Goal: Find specific page/section: Find specific page/section

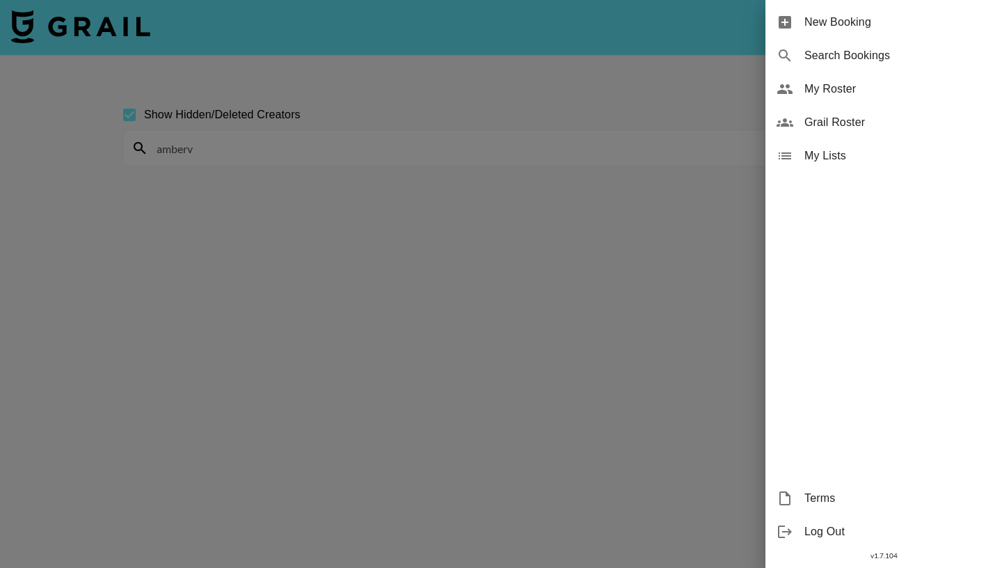
click at [854, 86] on span "My Roster" at bounding box center [897, 89] width 186 height 17
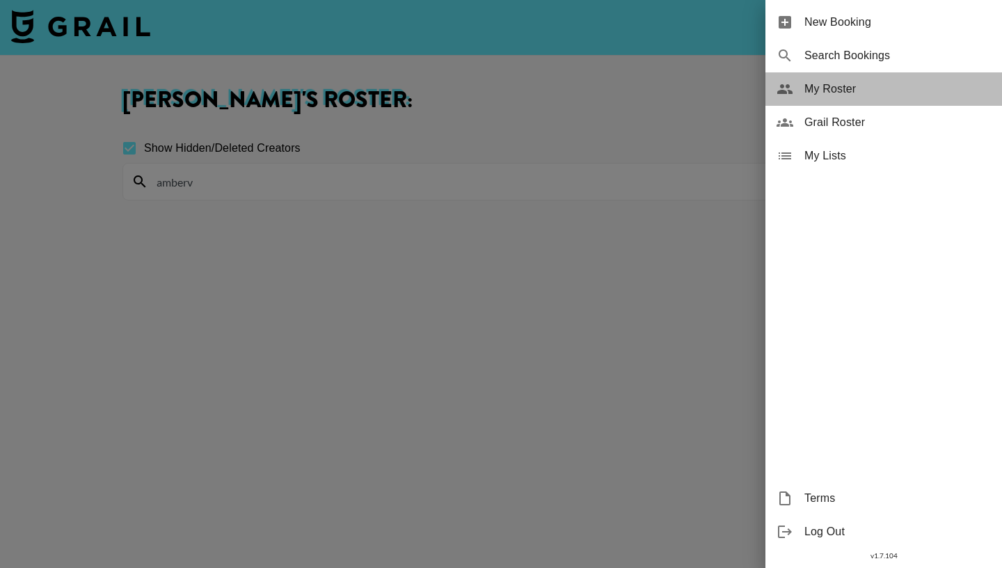
click at [839, 89] on span "My Roster" at bounding box center [897, 89] width 186 height 17
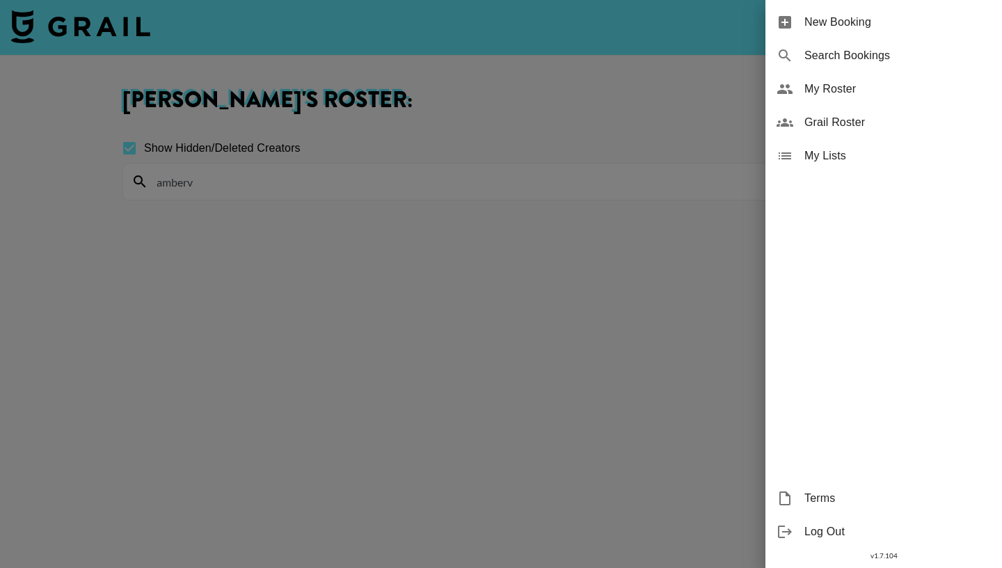
click at [690, 89] on div at bounding box center [501, 284] width 1002 height 568
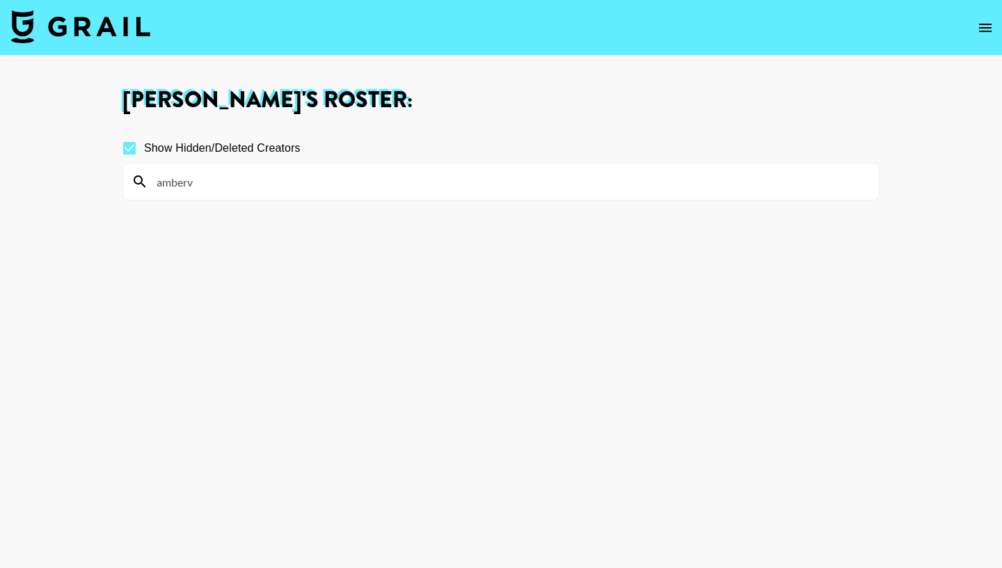
drag, startPoint x: 205, startPoint y: 180, endPoint x: 141, endPoint y: 180, distance: 64.7
click at [148, 180] on input "amberv" at bounding box center [509, 181] width 722 height 22
click at [126, 242] on section "Show Hidden/Deleted Creators" at bounding box center [500, 350] width 757 height 456
click at [118, 32] on img at bounding box center [80, 26] width 139 height 33
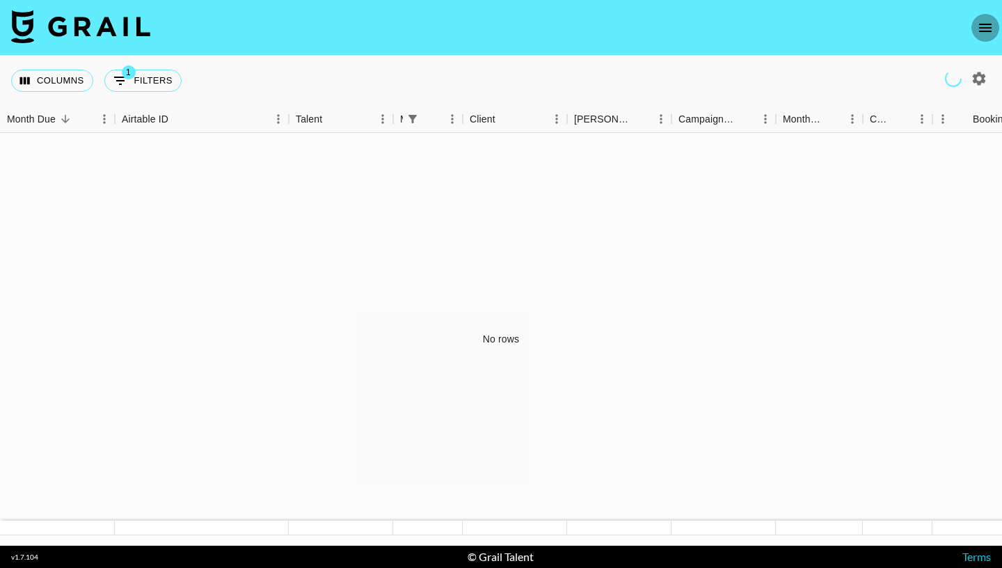
click at [979, 33] on icon "open drawer" at bounding box center [985, 27] width 17 height 17
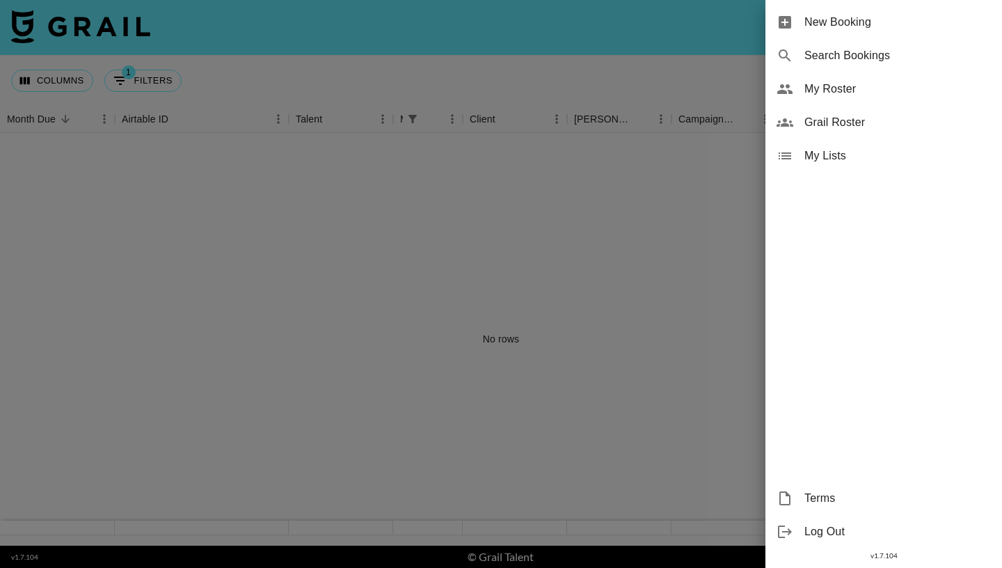
click at [867, 122] on span "Grail Roster" at bounding box center [897, 122] width 186 height 17
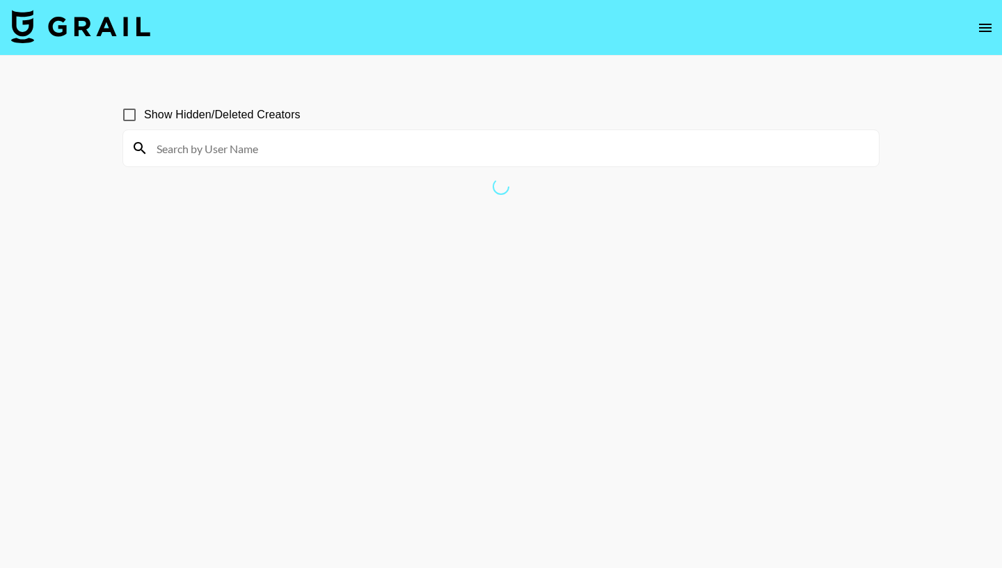
click at [134, 119] on input "Show Hidden/Deleted Creators" at bounding box center [129, 114] width 29 height 29
checkbox input "true"
click at [207, 153] on input at bounding box center [509, 148] width 722 height 22
drag, startPoint x: 198, startPoint y: 149, endPoint x: 131, endPoint y: 148, distance: 66.8
click at [148, 148] on input "olaax" at bounding box center [509, 148] width 722 height 22
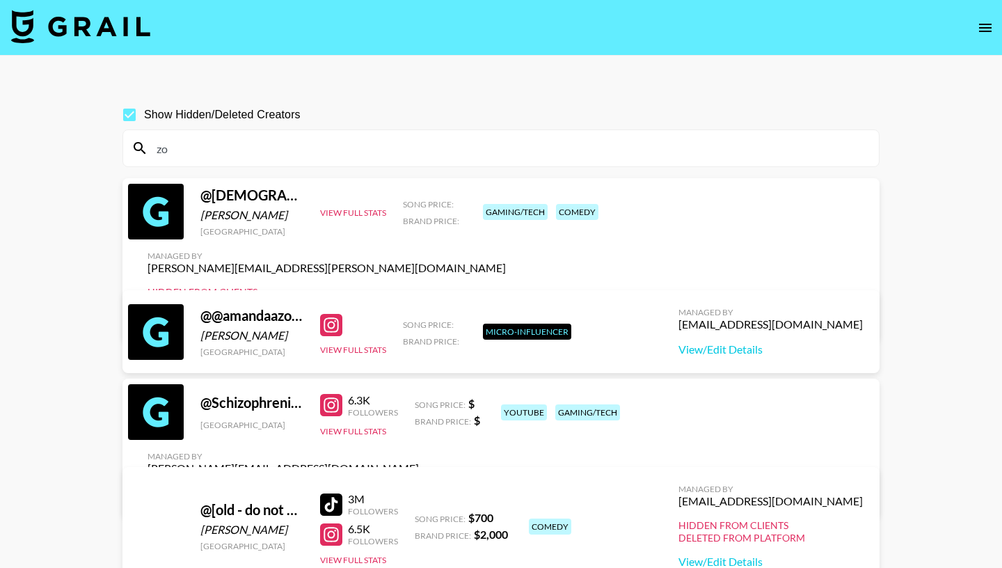
type input "z"
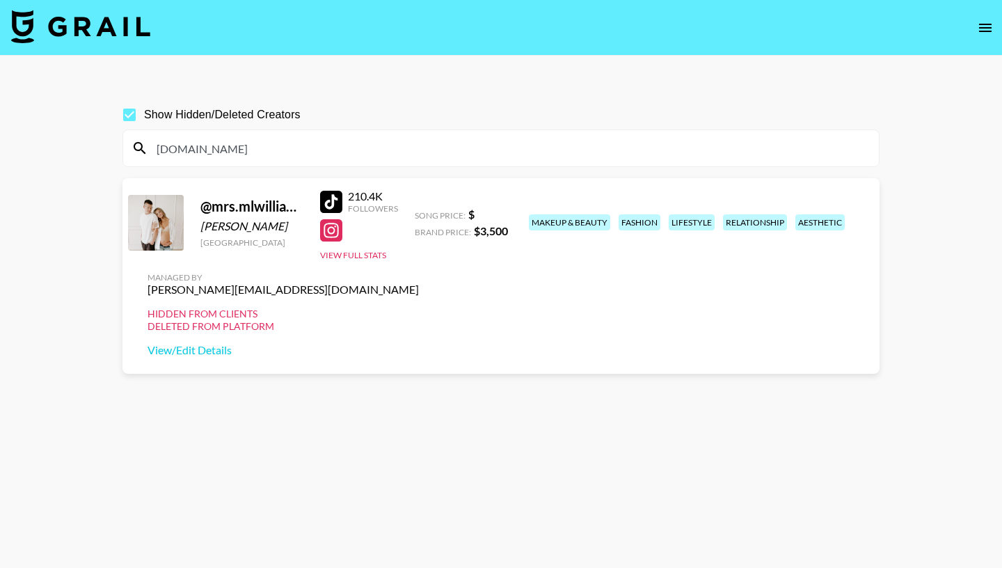
drag, startPoint x: 199, startPoint y: 152, endPoint x: 132, endPoint y: 152, distance: 66.8
click at [148, 152] on input "mrs.ml" at bounding box center [509, 148] width 722 height 22
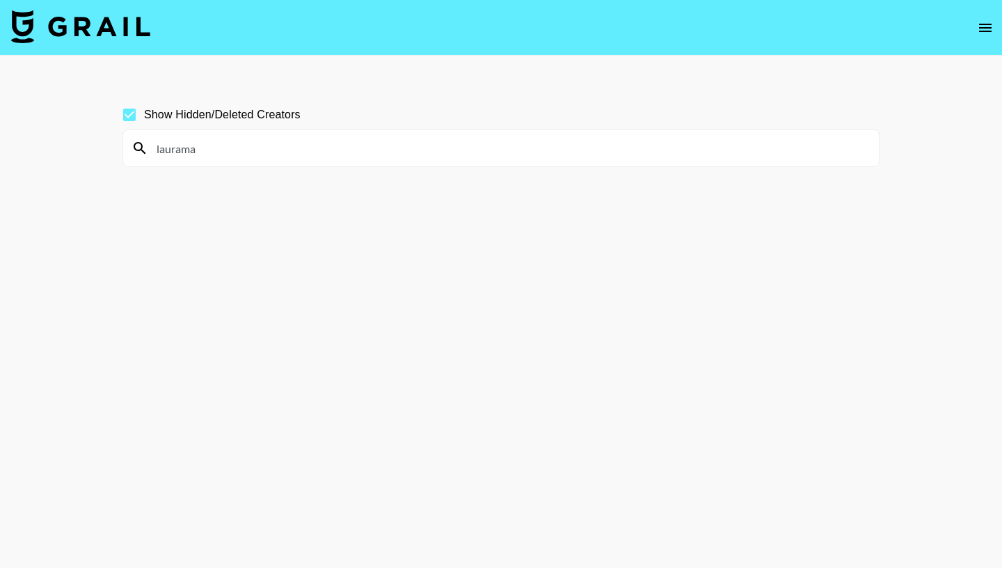
click at [215, 139] on input "laurama" at bounding box center [509, 148] width 722 height 22
click at [216, 156] on input "laurama" at bounding box center [509, 148] width 722 height 22
drag, startPoint x: 219, startPoint y: 148, endPoint x: 151, endPoint y: 145, distance: 68.3
click at [152, 146] on input "lauramah" at bounding box center [509, 148] width 722 height 22
drag, startPoint x: 189, startPoint y: 151, endPoint x: 113, endPoint y: 151, distance: 75.1
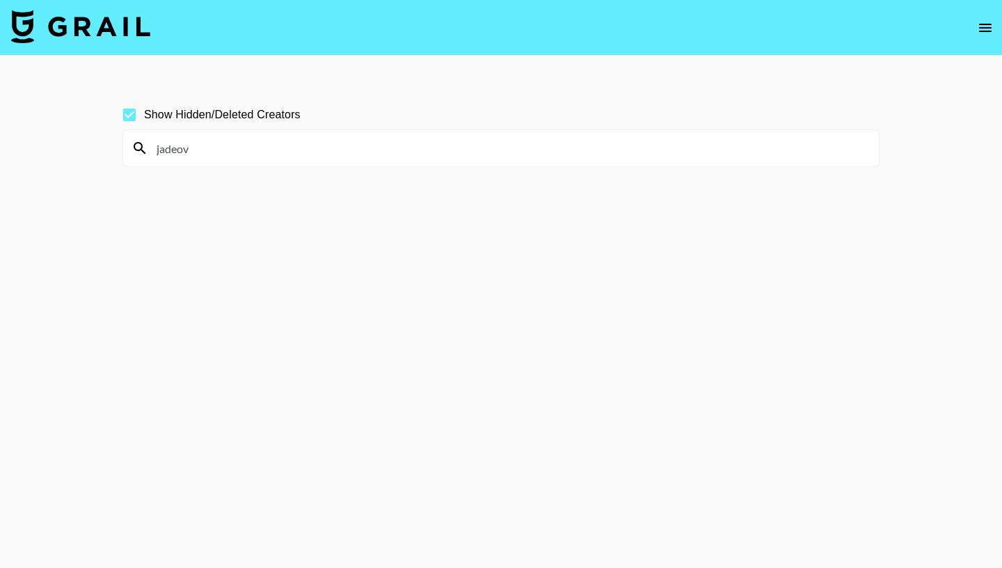
click at [148, 151] on input "jadeov" at bounding box center [509, 148] width 722 height 22
drag, startPoint x: 201, startPoint y: 148, endPoint x: 131, endPoint y: 148, distance: 69.6
click at [148, 148] on input "miapo" at bounding box center [509, 148] width 722 height 22
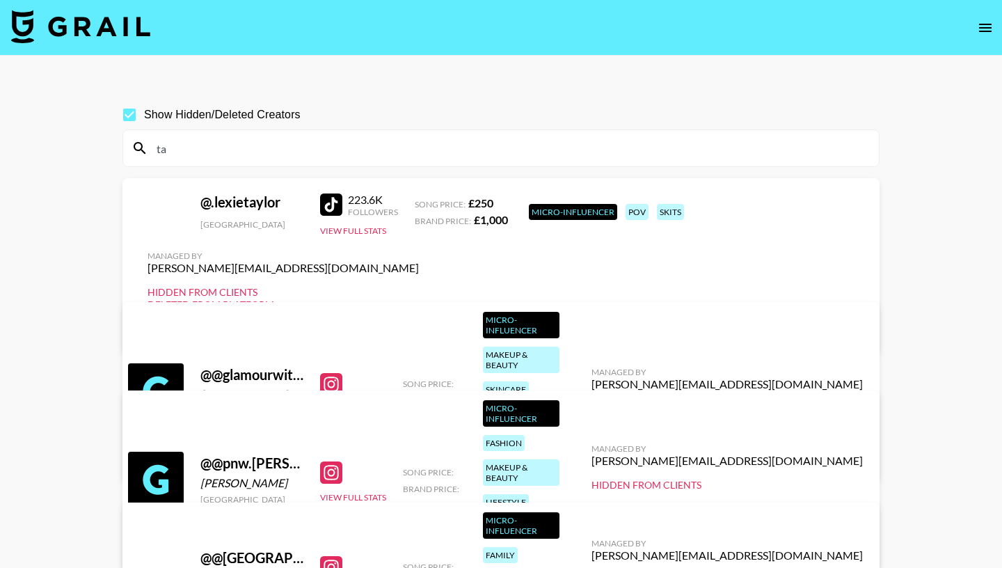
type input "t"
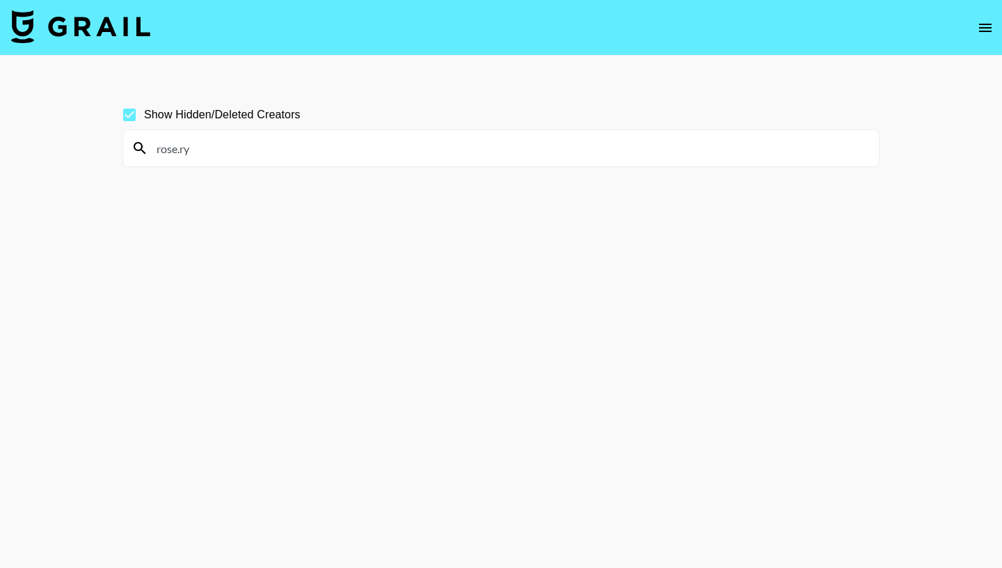
drag, startPoint x: 197, startPoint y: 143, endPoint x: 163, endPoint y: 145, distance: 34.1
click at [163, 145] on input "rose.ry" at bounding box center [509, 148] width 722 height 22
type input "r"
drag, startPoint x: 195, startPoint y: 148, endPoint x: 151, endPoint y: 146, distance: 44.6
click at [151, 147] on input "iamsof" at bounding box center [509, 148] width 722 height 22
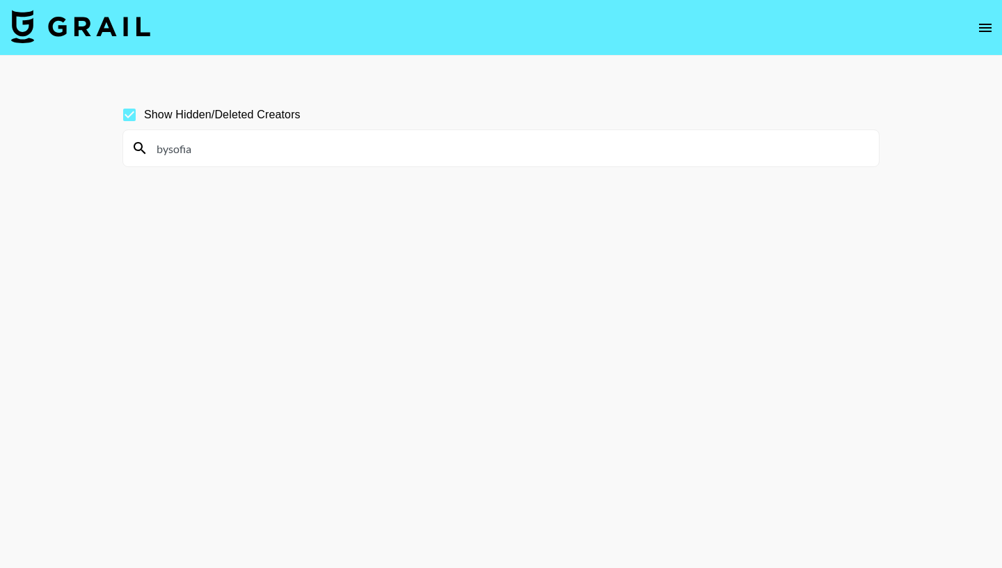
type input "bysofia"
